Goal: Transaction & Acquisition: Book appointment/travel/reservation

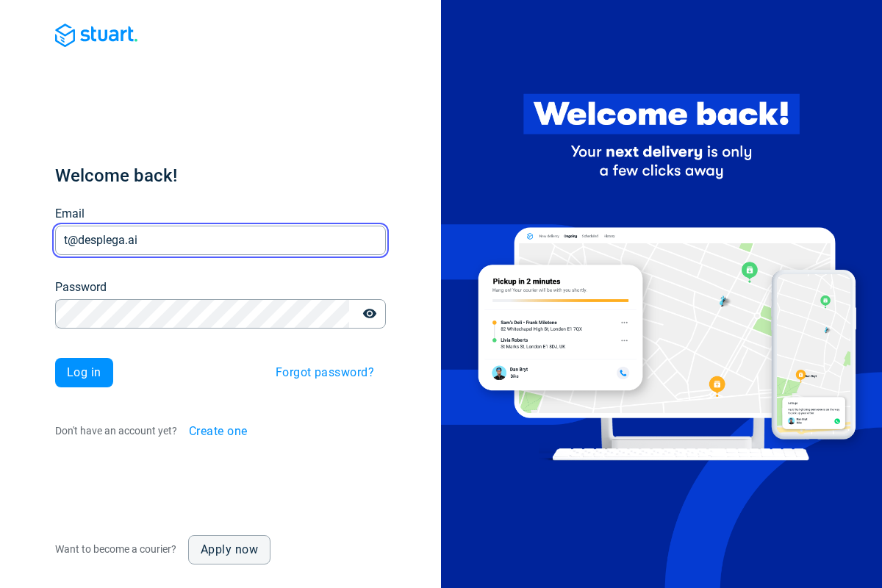
type input "t@desplega.ai"
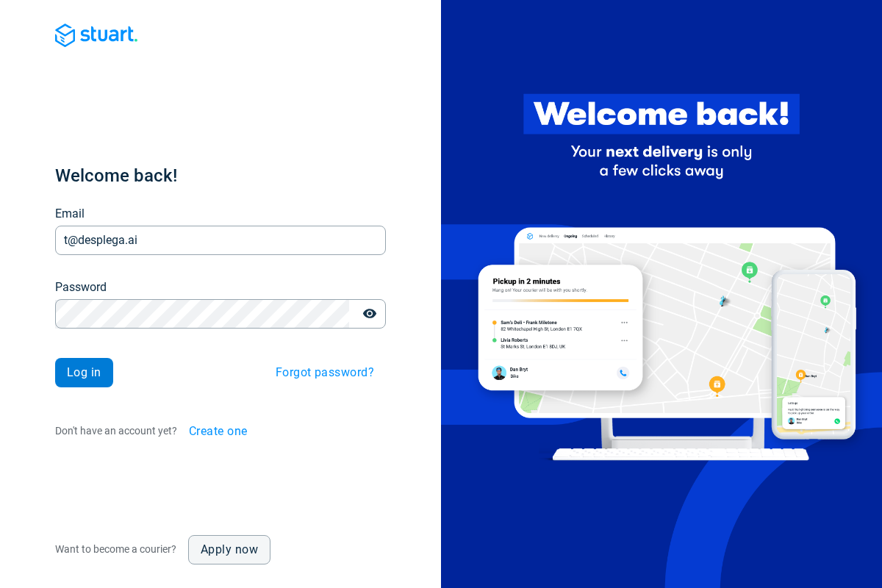
click at [84, 373] on span "Log in" at bounding box center [84, 373] width 35 height 12
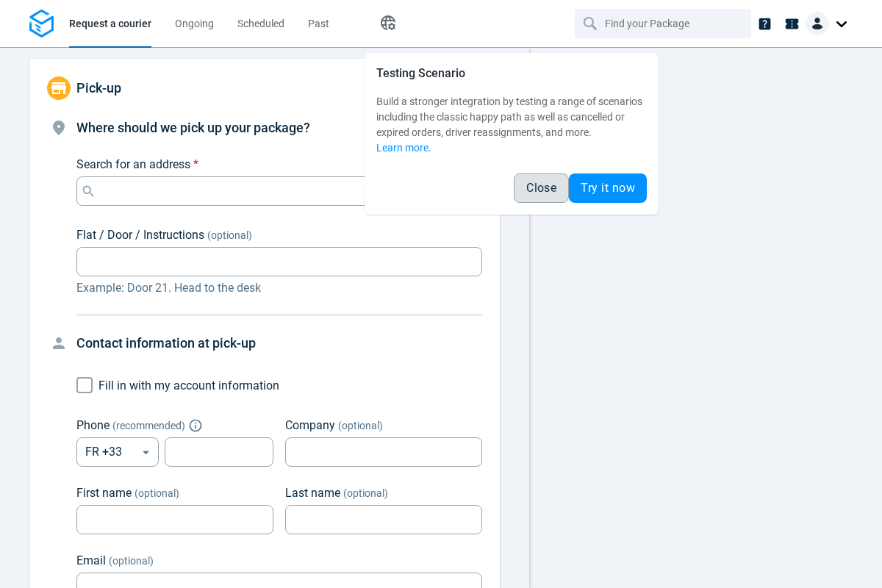
click at [541, 188] on span "Close" at bounding box center [542, 188] width 30 height 12
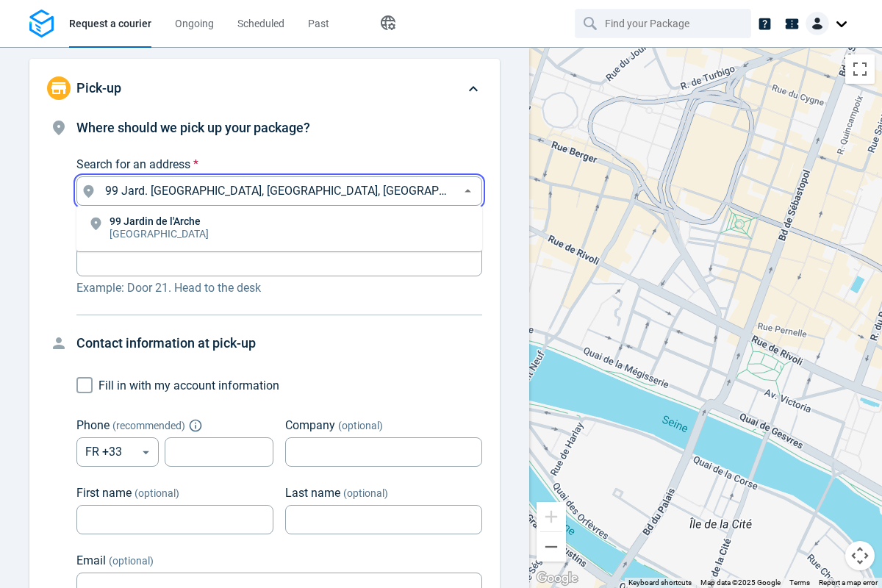
click at [279, 229] on li "[STREET_ADDRESS]" at bounding box center [279, 229] width 406 height 34
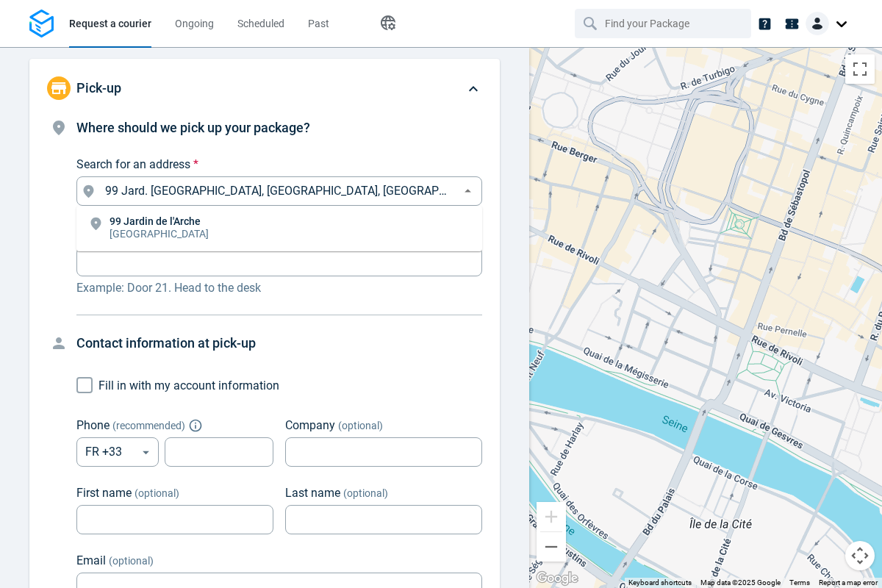
type input "99 Jard. [GEOGRAPHIC_DATA], [GEOGRAPHIC_DATA], [GEOGRAPHIC_DATA]"
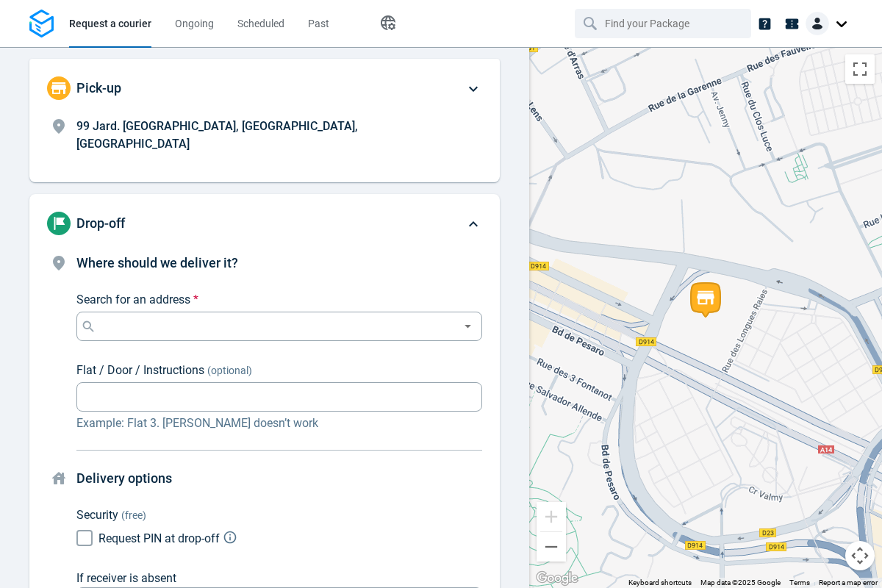
scroll to position [112, 0]
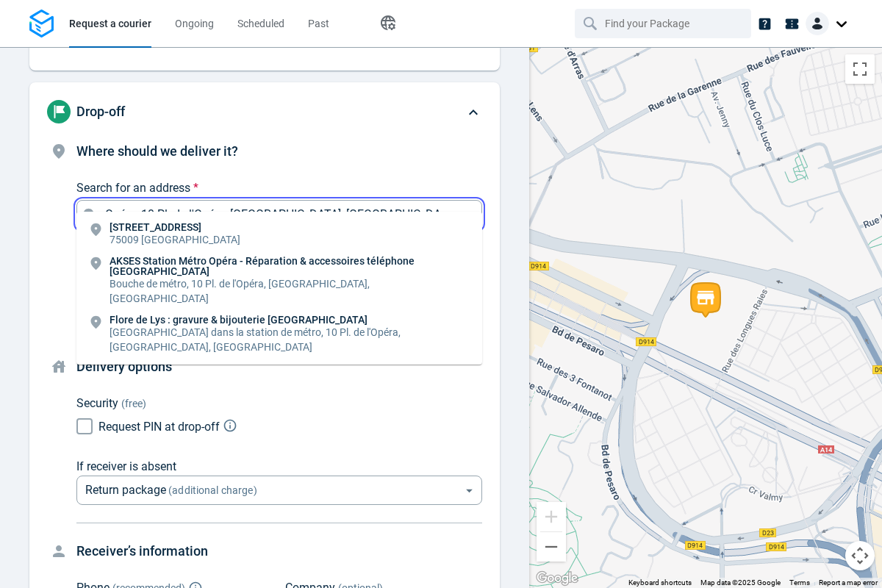
click at [279, 235] on li "[STREET_ADDRESS]" at bounding box center [279, 235] width 406 height 34
type input "10 Pl. de l'Opéra, [GEOGRAPHIC_DATA], [GEOGRAPHIC_DATA]"
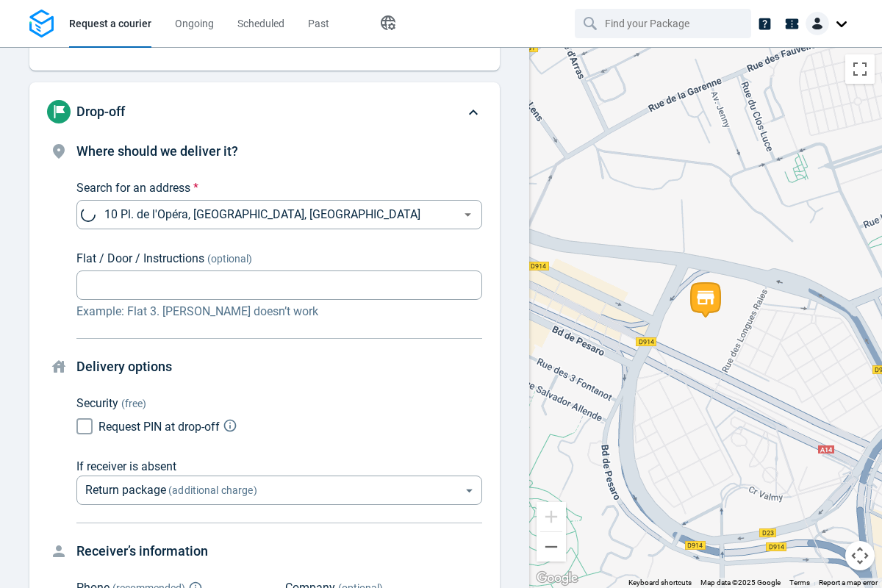
click at [279, 318] on body "Request a courier Ongoing Scheduled Past Happy Path Pick-up 99 Jard. de l'Arche…" at bounding box center [441, 294] width 882 height 588
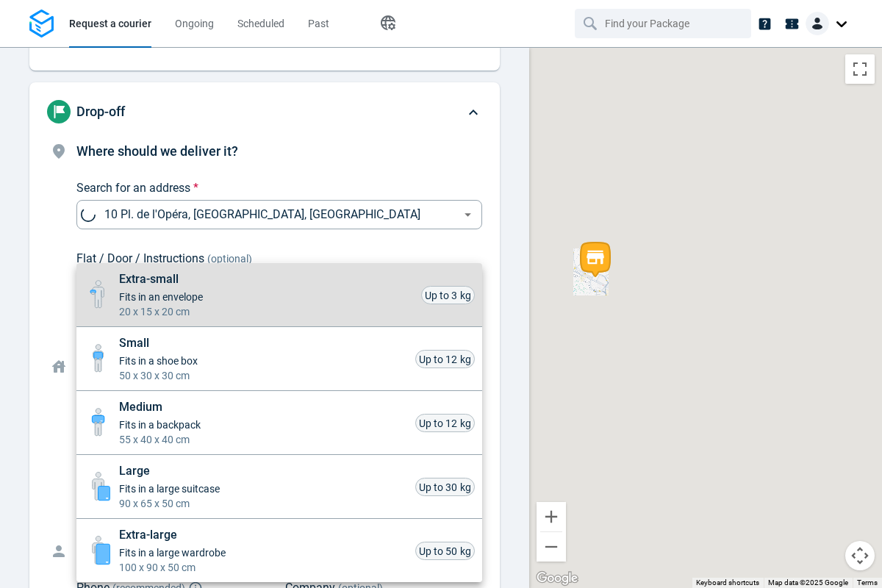
scroll to position [648, 0]
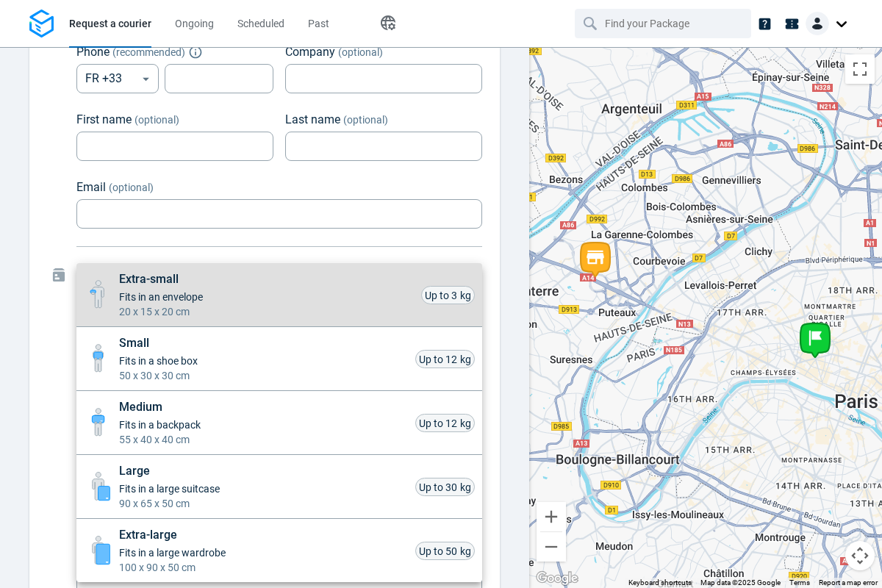
click at [279, 359] on li "Small Fits in a shoe box 50 x 30 x 30 cm Up to 12 kg" at bounding box center [279, 359] width 406 height 64
type input "small"
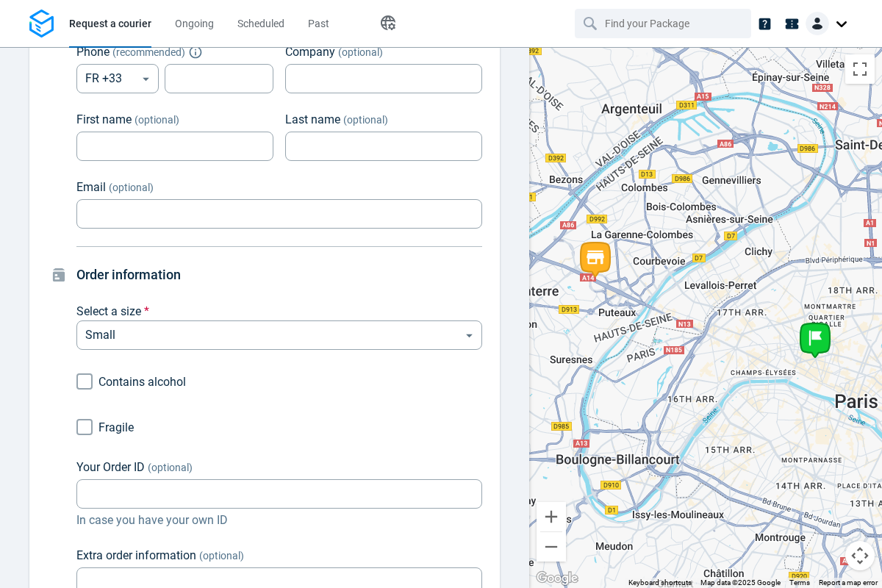
click at [85, 413] on input "Fragile" at bounding box center [85, 427] width 28 height 28
checkbox input "true"
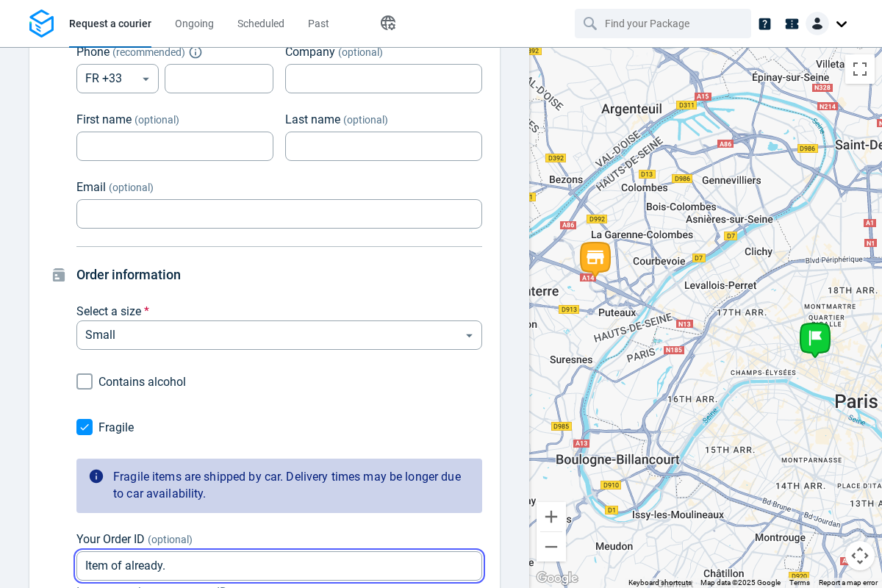
type input "Item of already."
